Goal: Navigation & Orientation: Find specific page/section

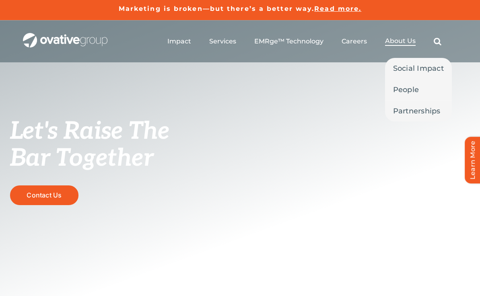
click at [401, 43] on span "About Us" at bounding box center [400, 41] width 31 height 8
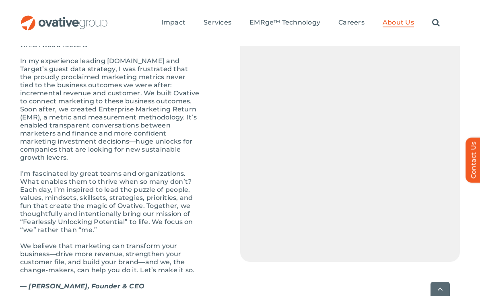
scroll to position [1177, 0]
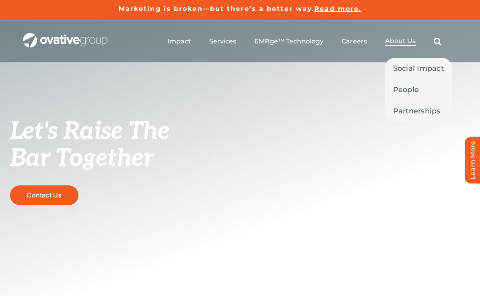
click at [405, 38] on span "About Us" at bounding box center [400, 41] width 31 height 8
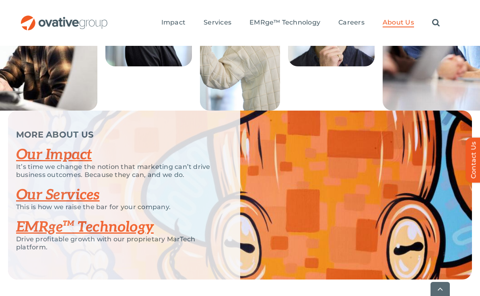
scroll to position [1799, 0]
